Goal: Information Seeking & Learning: Check status

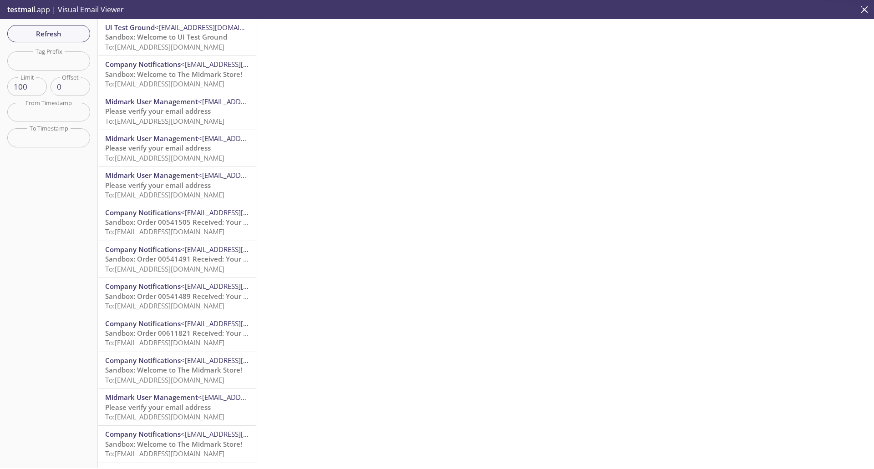
click at [55, 63] on input "text" at bounding box center [48, 60] width 83 height 19
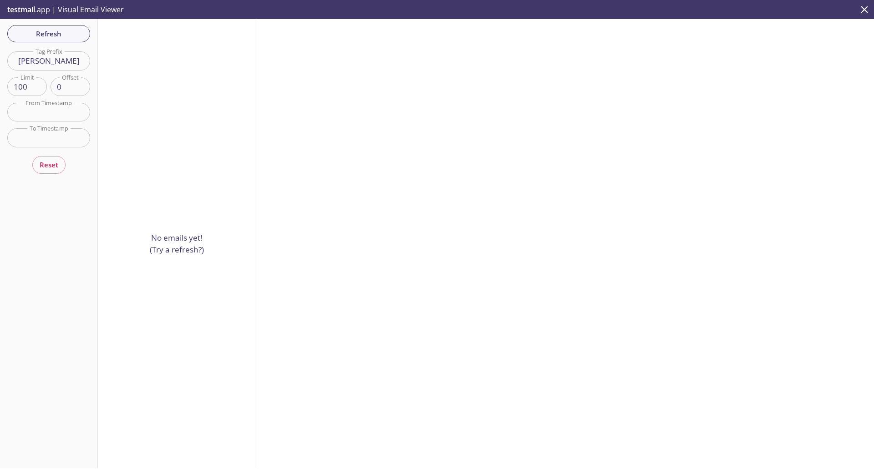
click at [65, 61] on input "[PERSON_NAME]" at bounding box center [48, 60] width 83 height 19
type input "A"
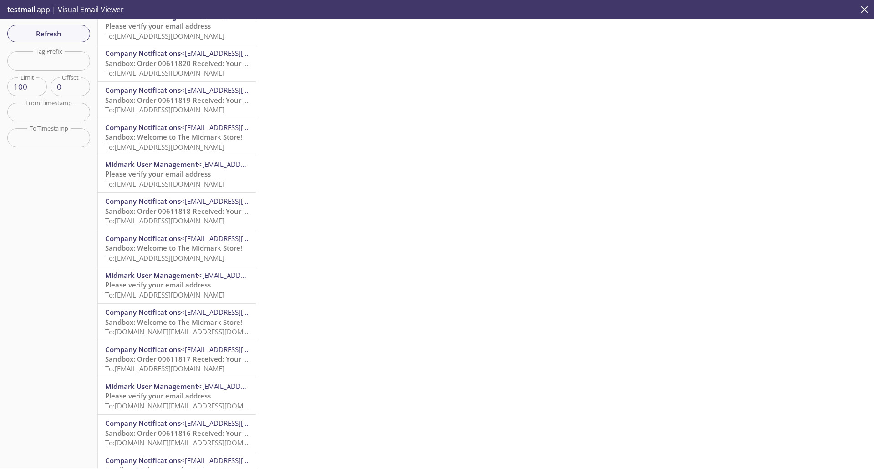
scroll to position [591, 0]
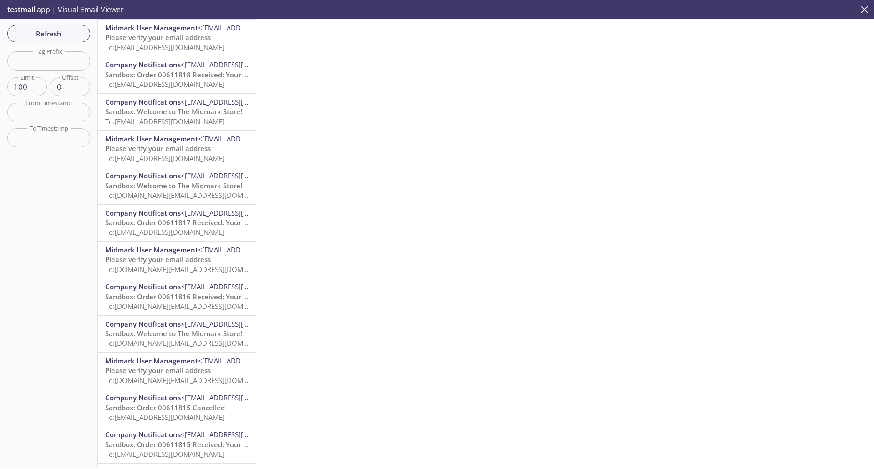
click at [220, 74] on span "Sandbox: Order 00611818 Received: Your order is being processed!" at bounding box center [214, 74] width 219 height 9
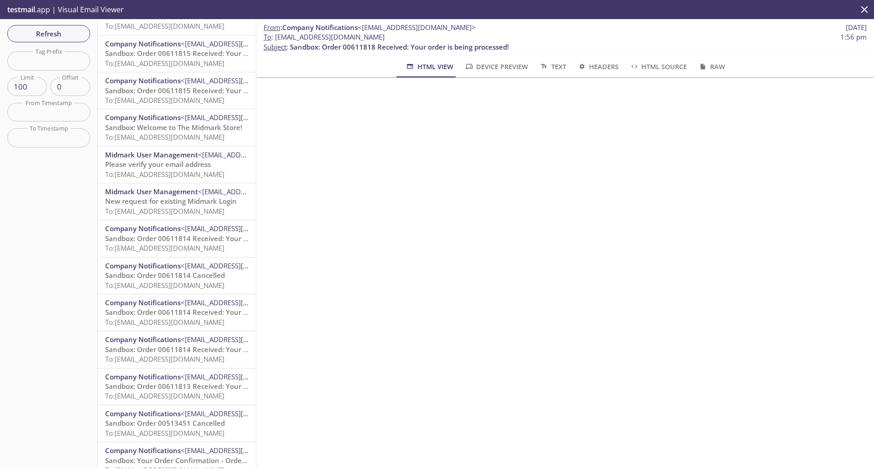
scroll to position [864, 0]
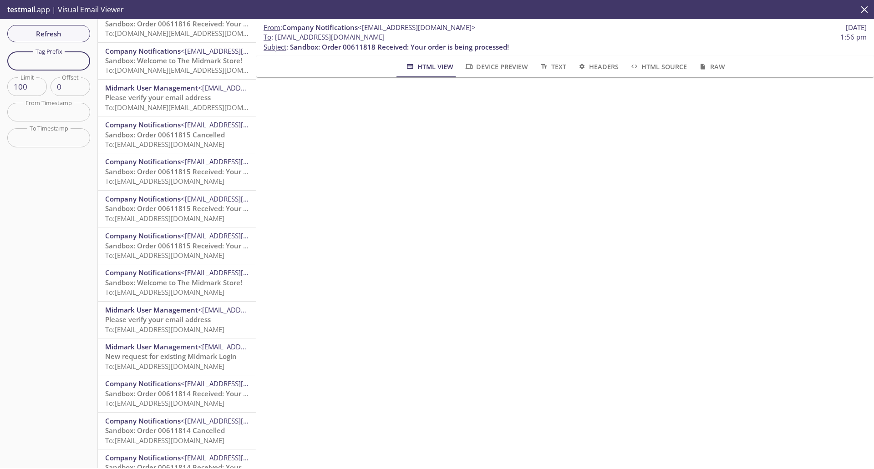
click at [64, 64] on input "text" at bounding box center [48, 60] width 83 height 19
type input "afrancis"
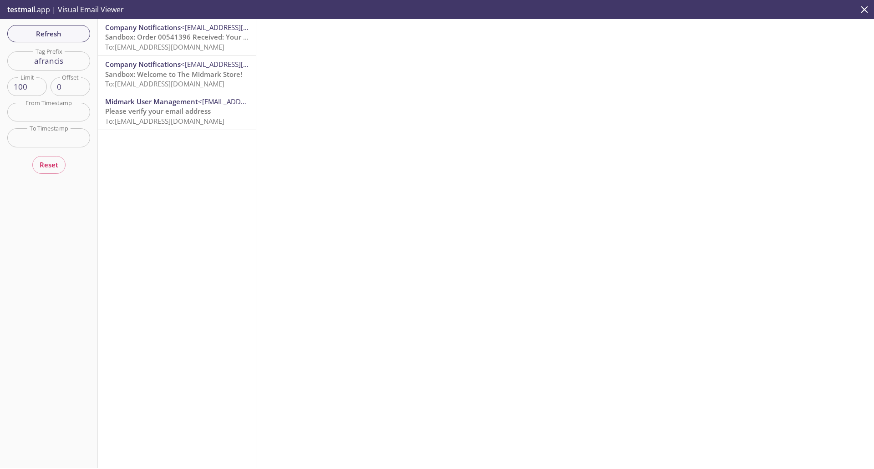
click at [143, 36] on span "Sandbox: Order 00541396 Received: Your order is being processed!" at bounding box center [214, 36] width 219 height 9
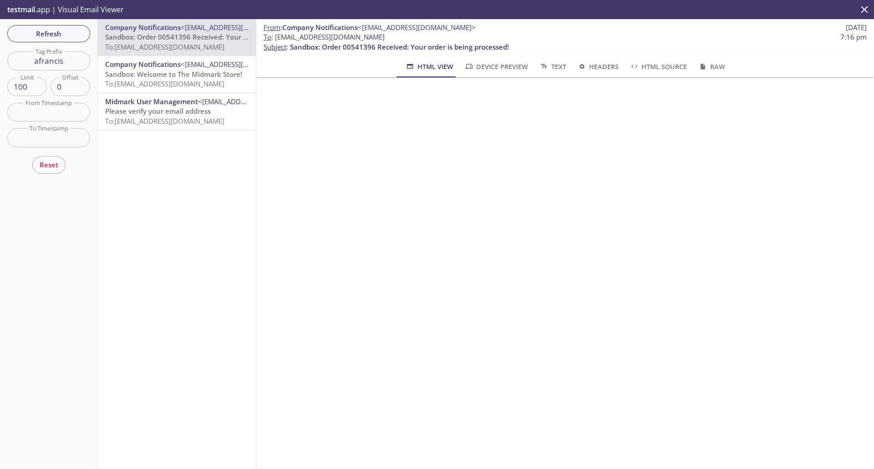
click at [199, 83] on span "To: ecommerce.afrancis@inbox.testmail.app" at bounding box center [164, 83] width 119 height 9
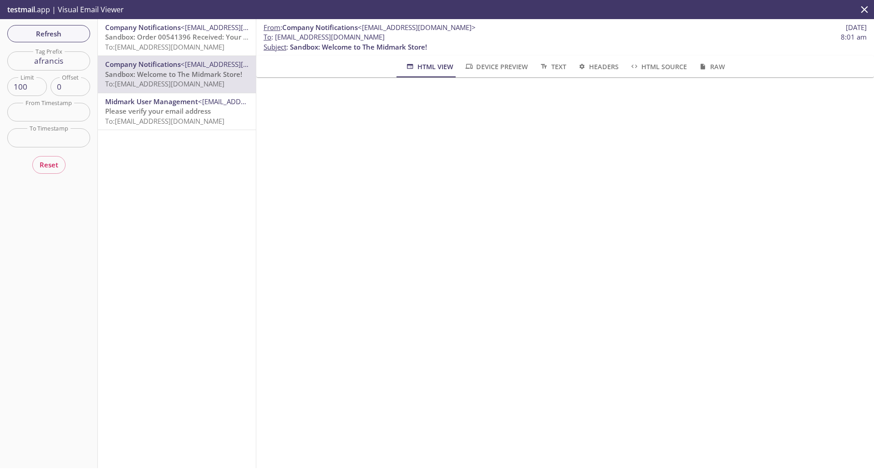
drag, startPoint x: 274, startPoint y: 35, endPoint x: 405, endPoint y: 34, distance: 130.6
click at [405, 34] on span "To : ecommerce.afrancis@inbox.testmail.app 8:01 am" at bounding box center [564, 37] width 603 height 10
copy span "[EMAIL_ADDRESS][DOMAIN_NAME]"
click at [71, 33] on span "Refresh" at bounding box center [49, 34] width 68 height 12
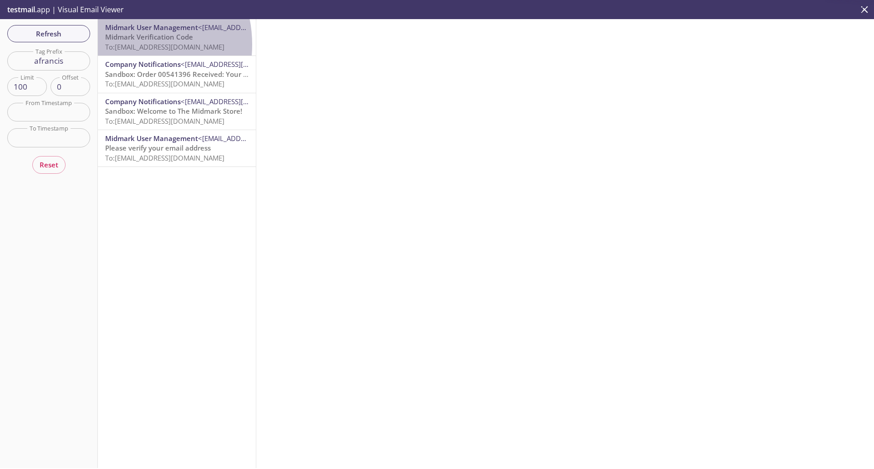
click at [121, 45] on span "To: ecommerce.afrancis@inbox.testmail.app" at bounding box center [164, 46] width 119 height 9
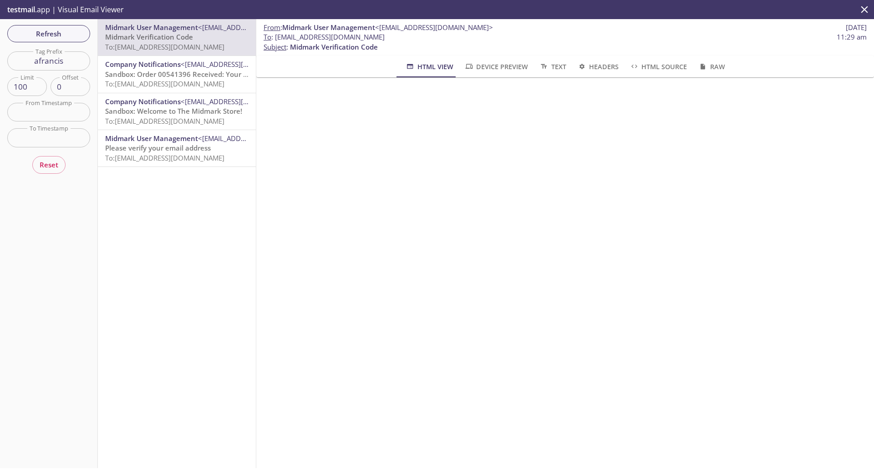
drag, startPoint x: 406, startPoint y: 36, endPoint x: 275, endPoint y: 40, distance: 131.5
click at [275, 40] on span "To : ecommerce.afrancis@inbox.testmail.app 11:29 am" at bounding box center [564, 37] width 603 height 10
